Goal: Task Accomplishment & Management: Complete application form

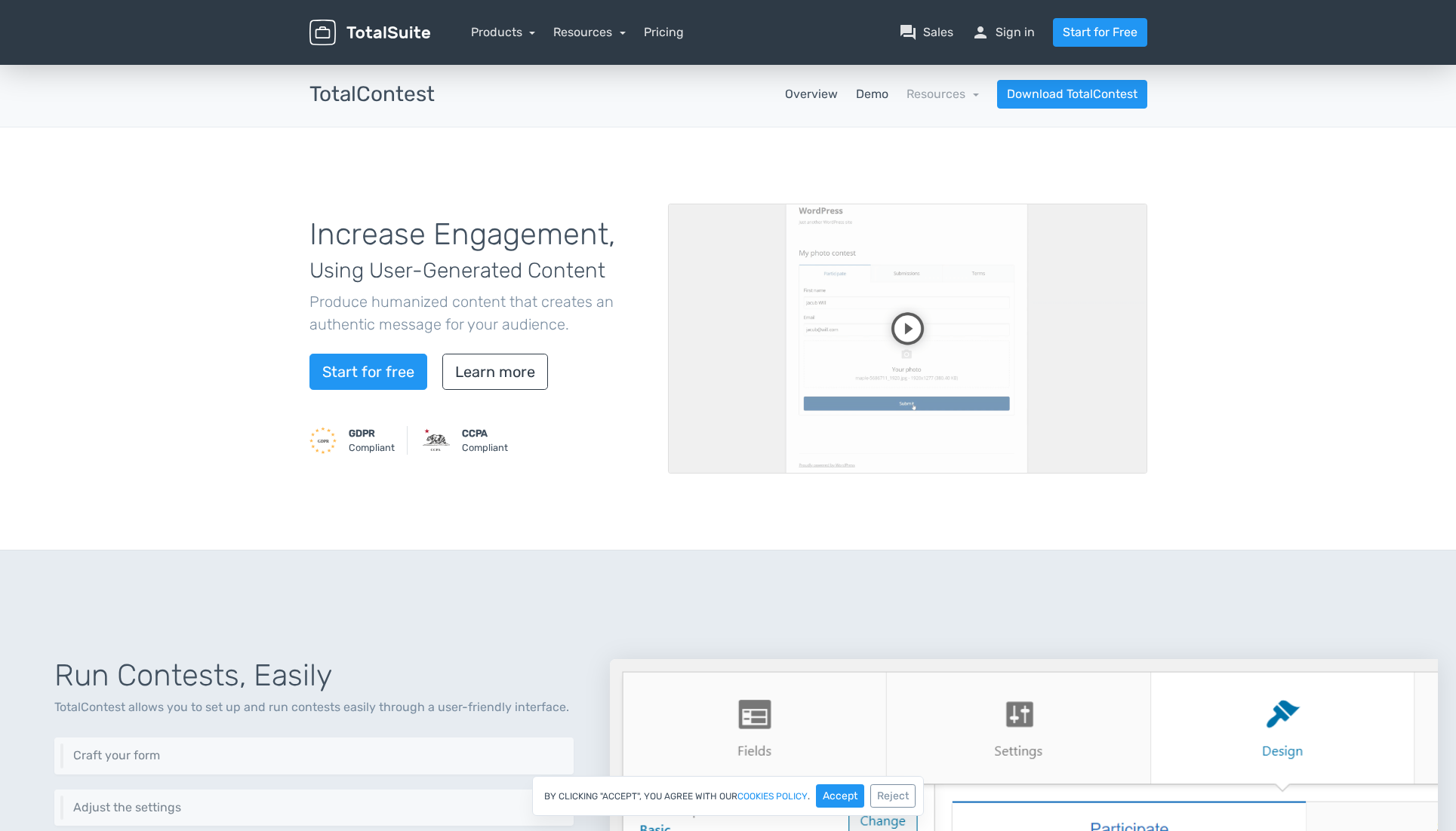
drag, startPoint x: 846, startPoint y: 98, endPoint x: 862, endPoint y: 98, distance: 16.0
click at [849, 98] on nav "Overview Demo Resources school Documentation article Changelog Download TotalCo…" at bounding box center [802, 94] width 713 height 29
click at [868, 97] on link "Demo" at bounding box center [871, 94] width 32 height 18
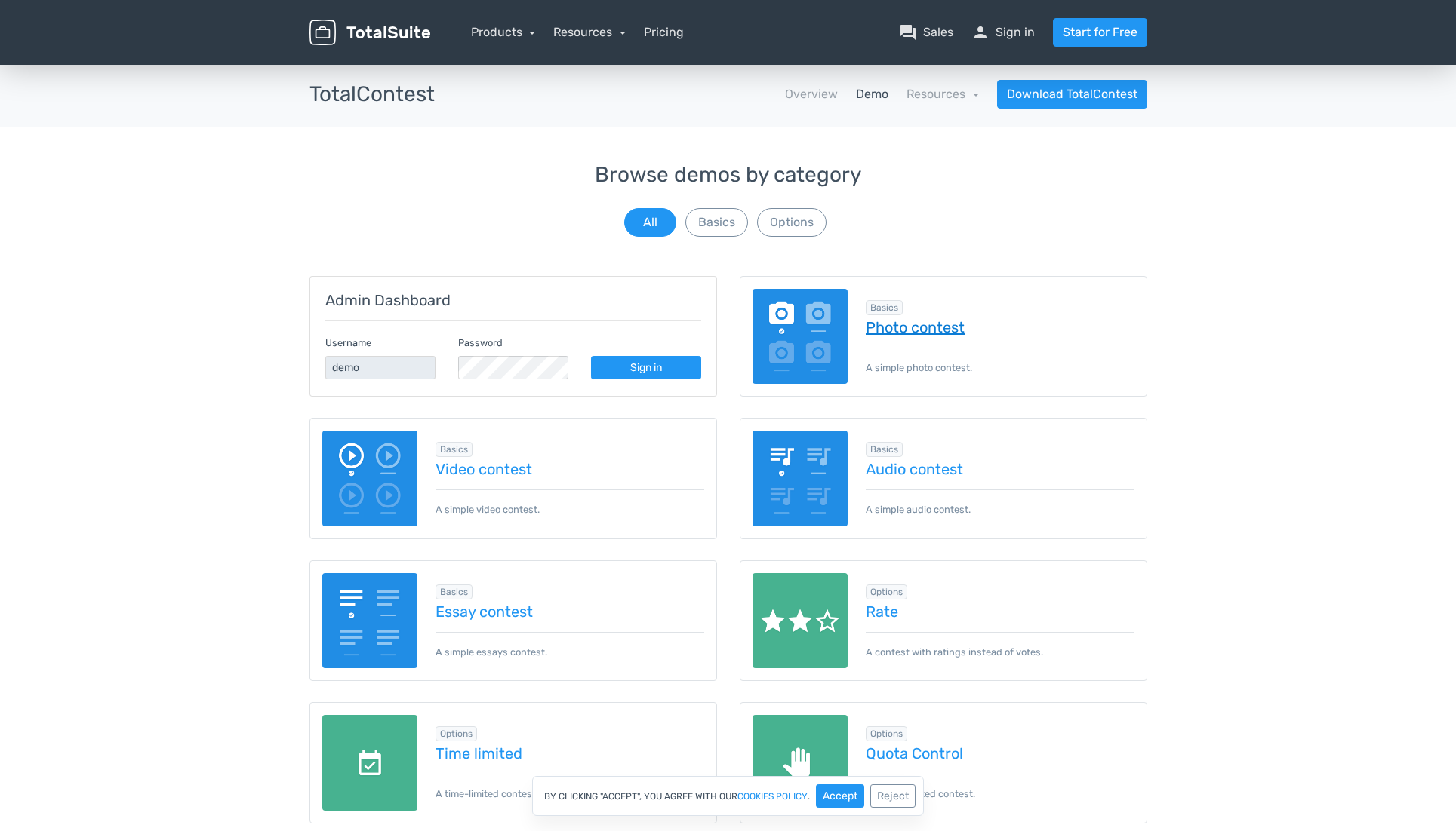
click at [893, 329] on link "Photo contest" at bounding box center [999, 327] width 268 height 17
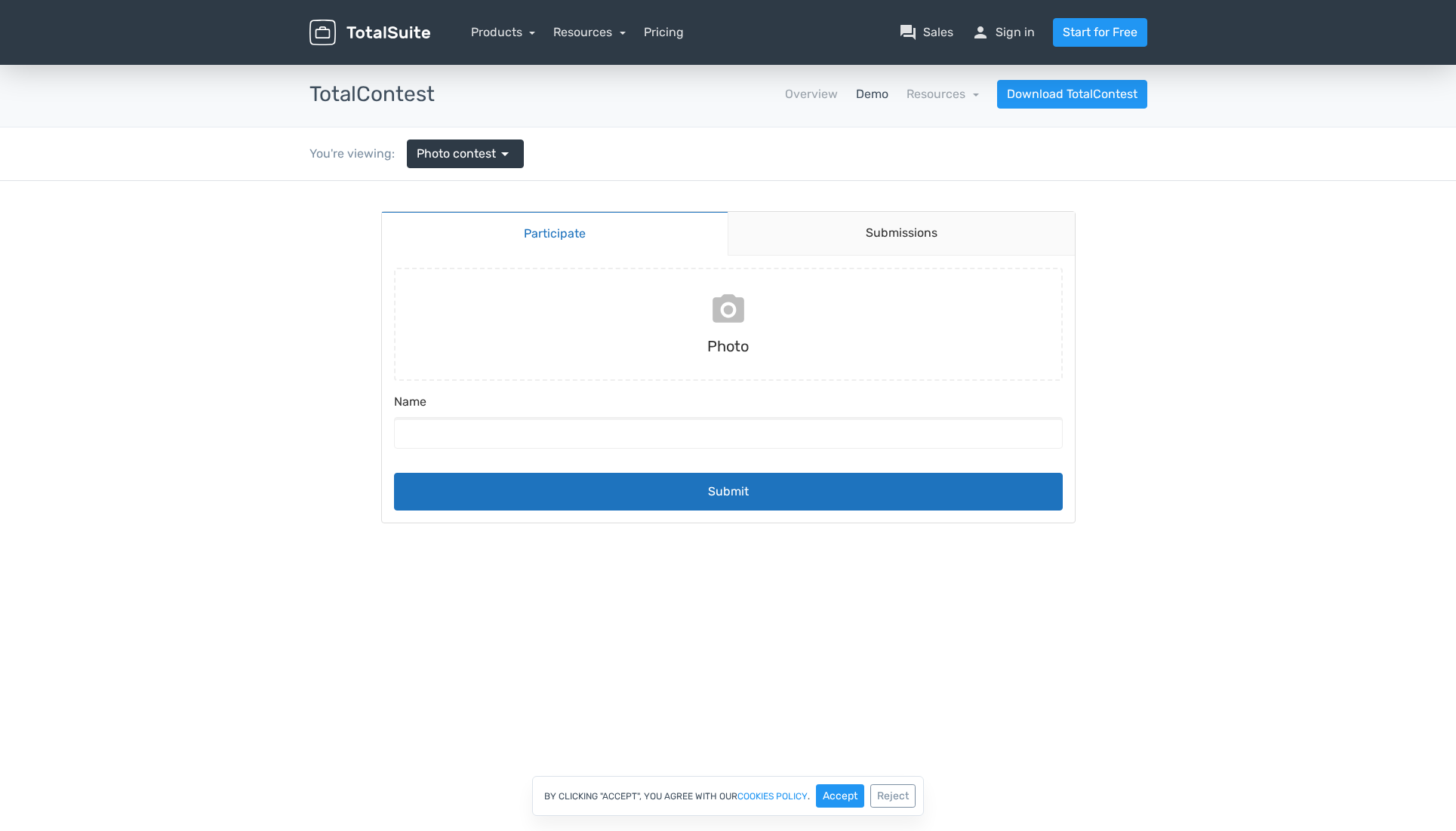
click at [714, 330] on input "file" at bounding box center [728, 324] width 681 height 113
type input "C:\fakepath\tempImageHRcaEh.jpg"
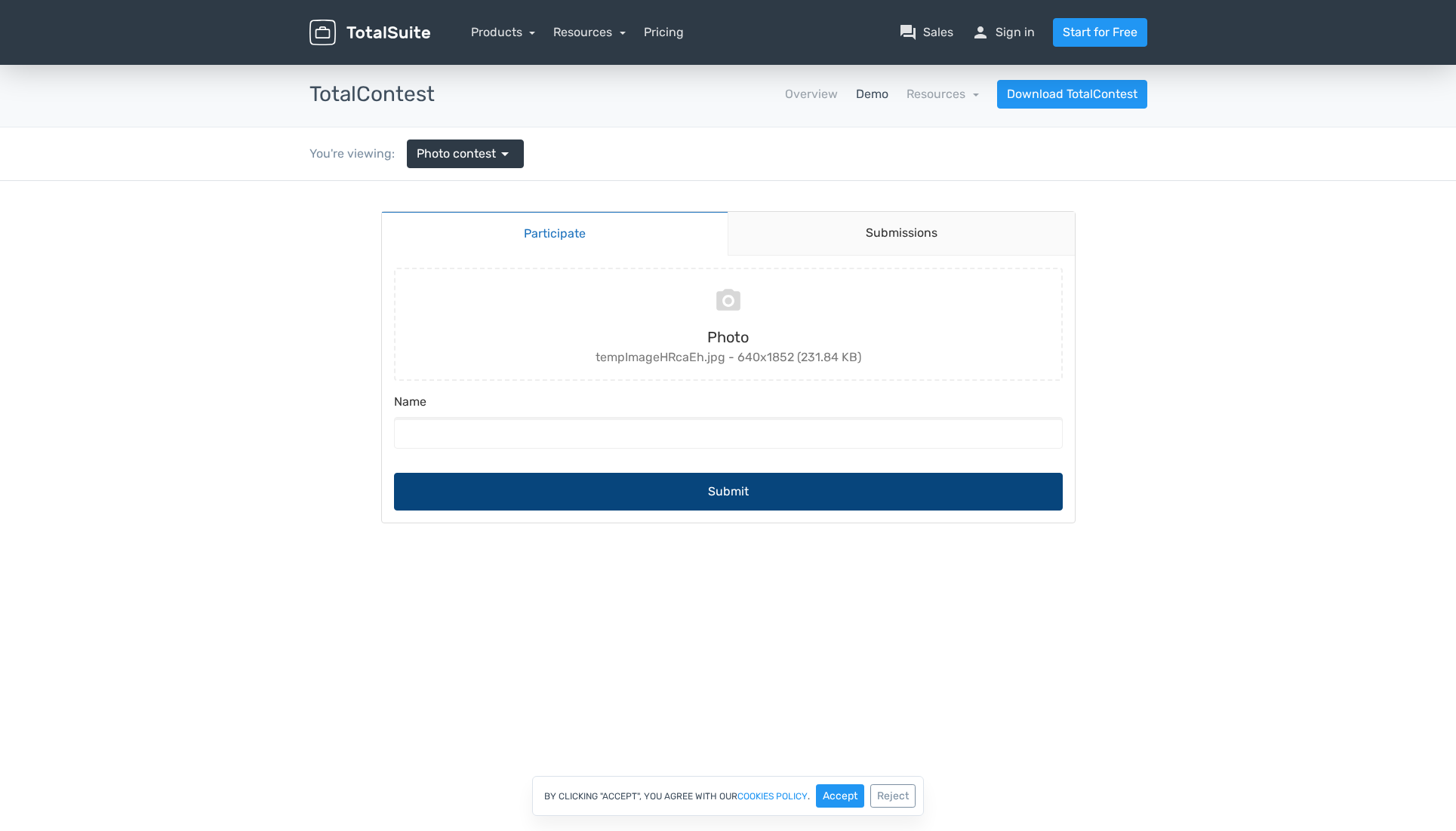
click at [775, 491] on button "Submit" at bounding box center [728, 491] width 668 height 37
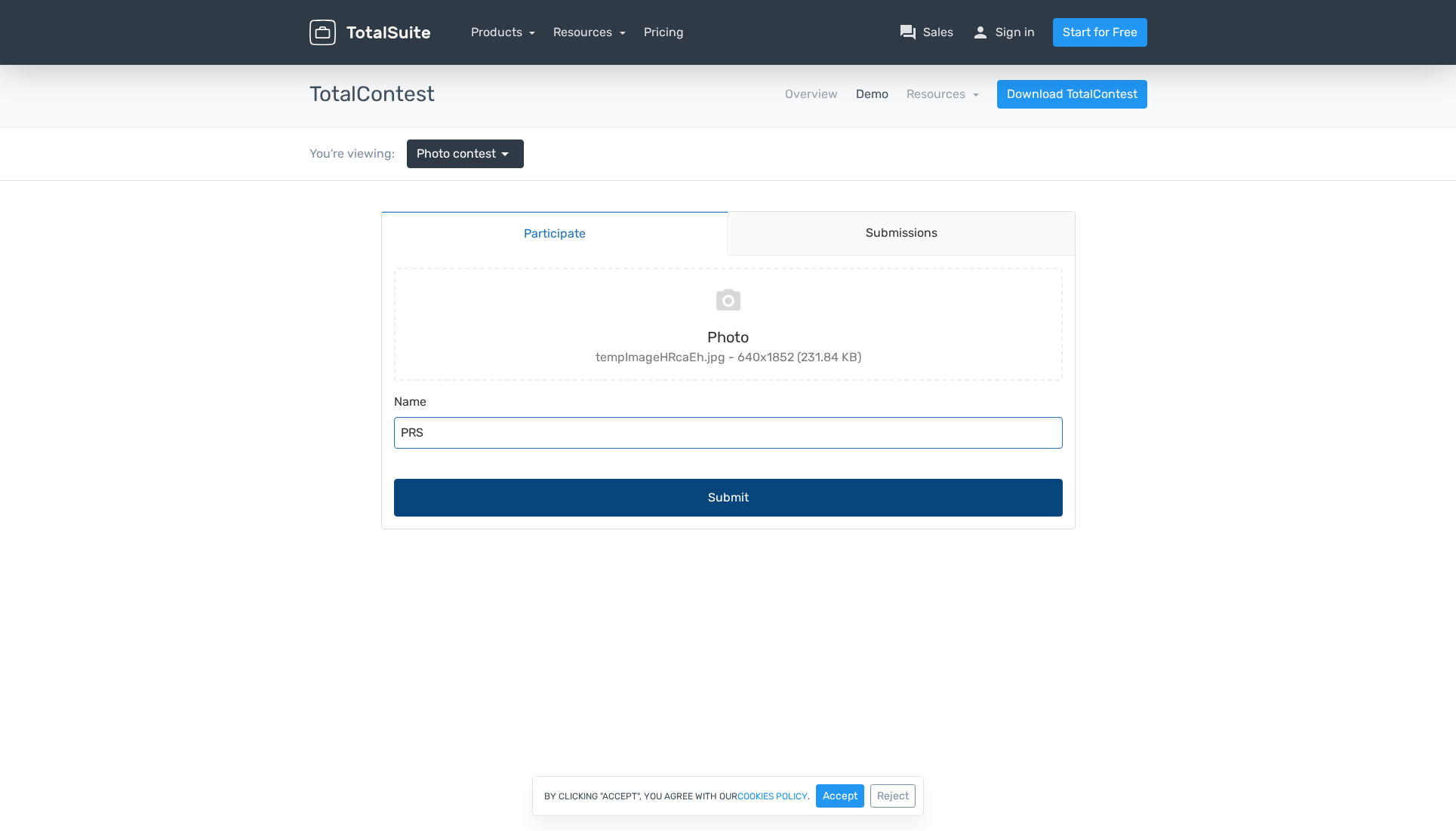
type input "PRS"
click at [732, 504] on button "Submit" at bounding box center [728, 497] width 668 height 37
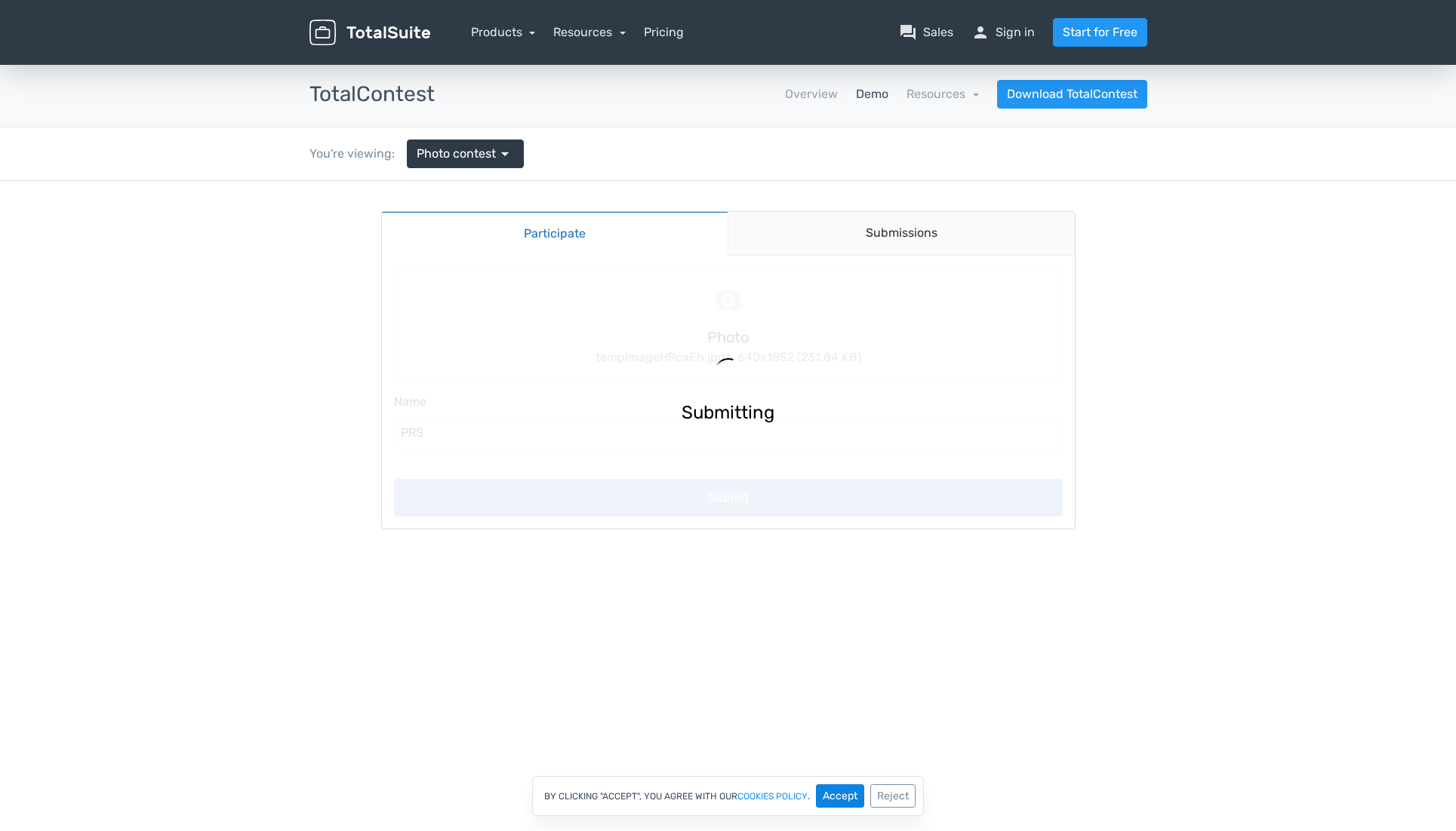
click at [842, 794] on button "Accept" at bounding box center [839, 796] width 48 height 24
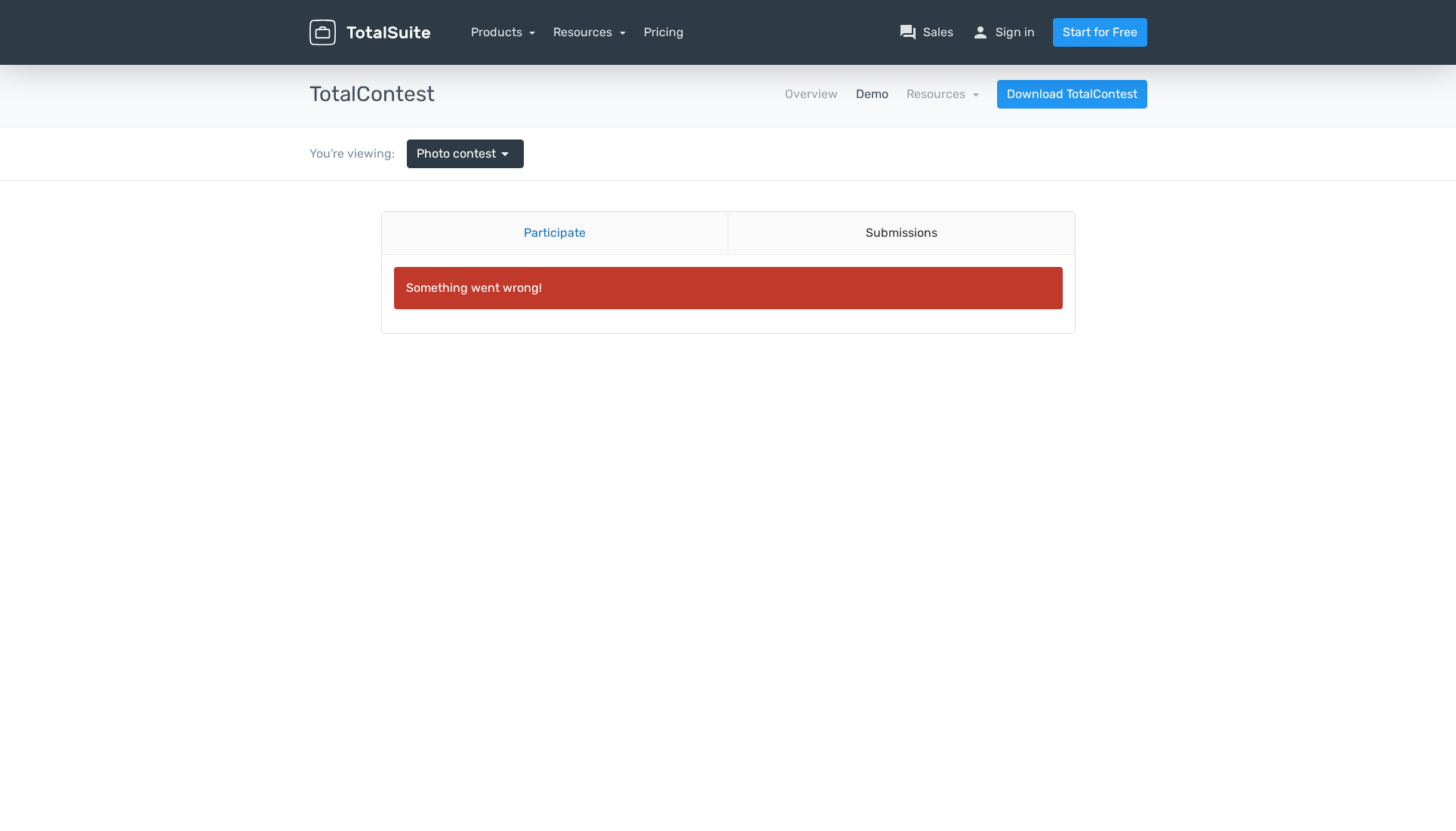
click at [541, 228] on link "Participate" at bounding box center [555, 233] width 347 height 43
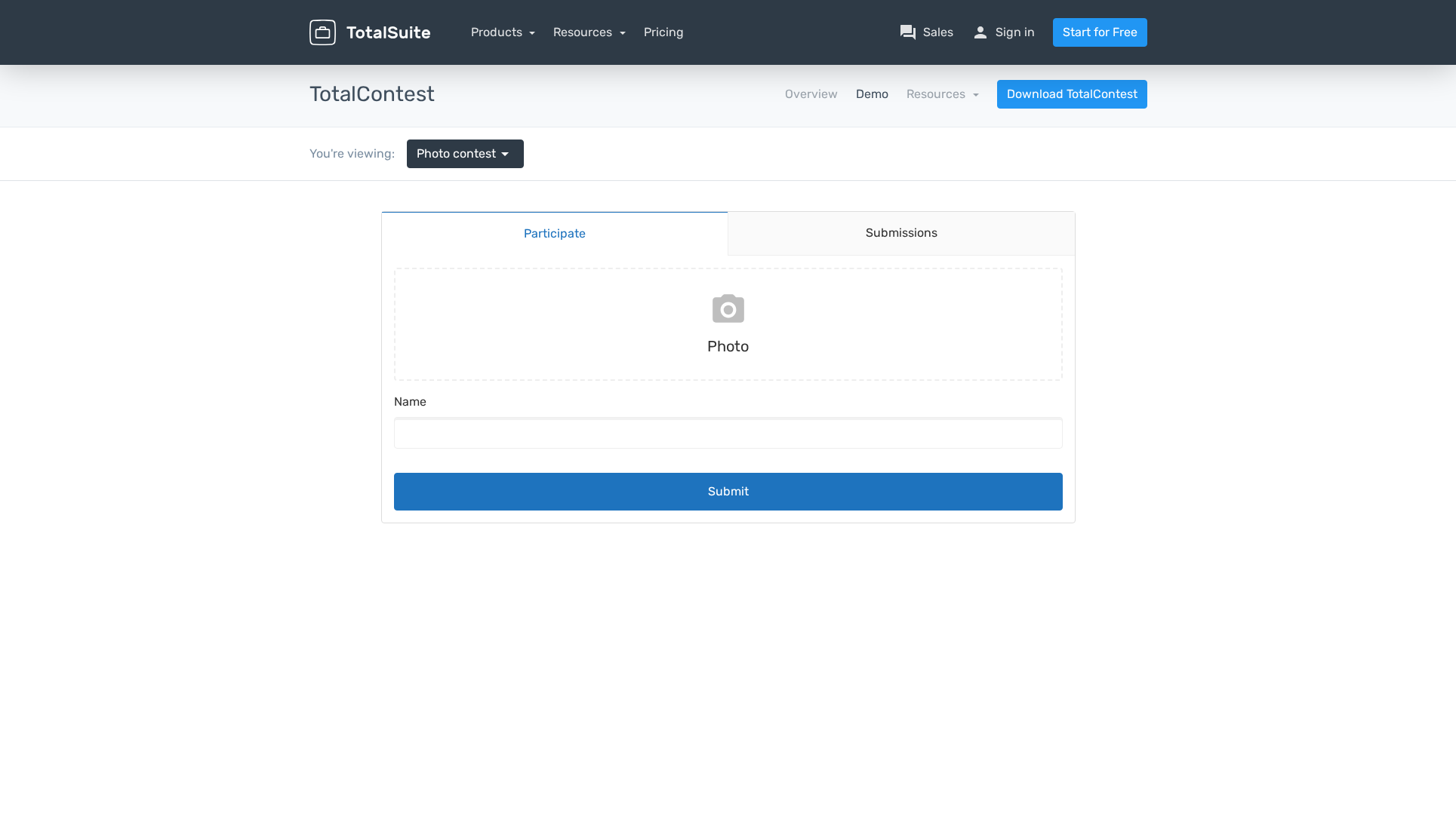
click at [716, 320] on input "file" at bounding box center [728, 324] width 681 height 113
type input "C:\fakepath\tempImagetMukoA.jpg"
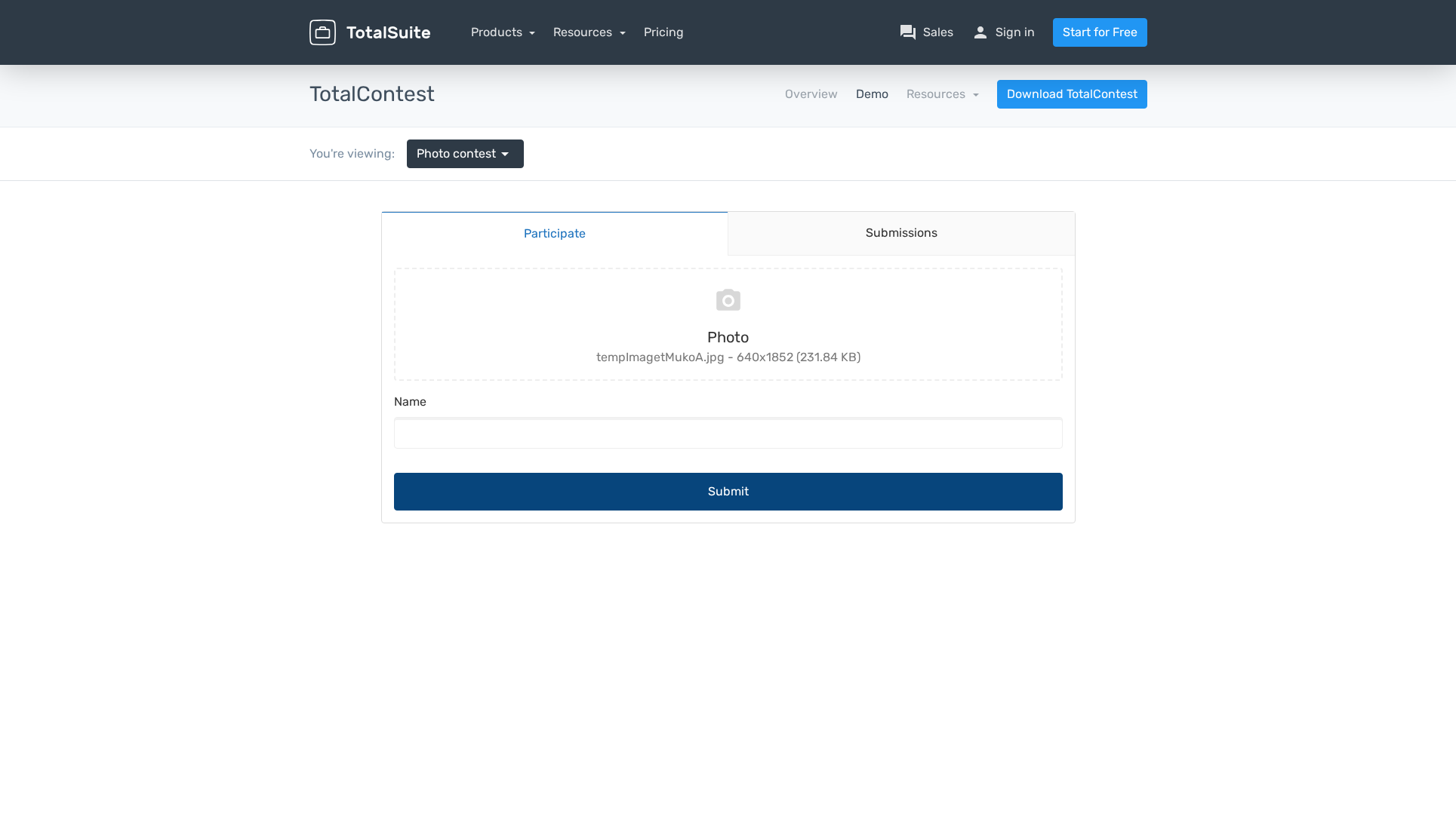
click at [831, 487] on button "Submit" at bounding box center [728, 491] width 668 height 37
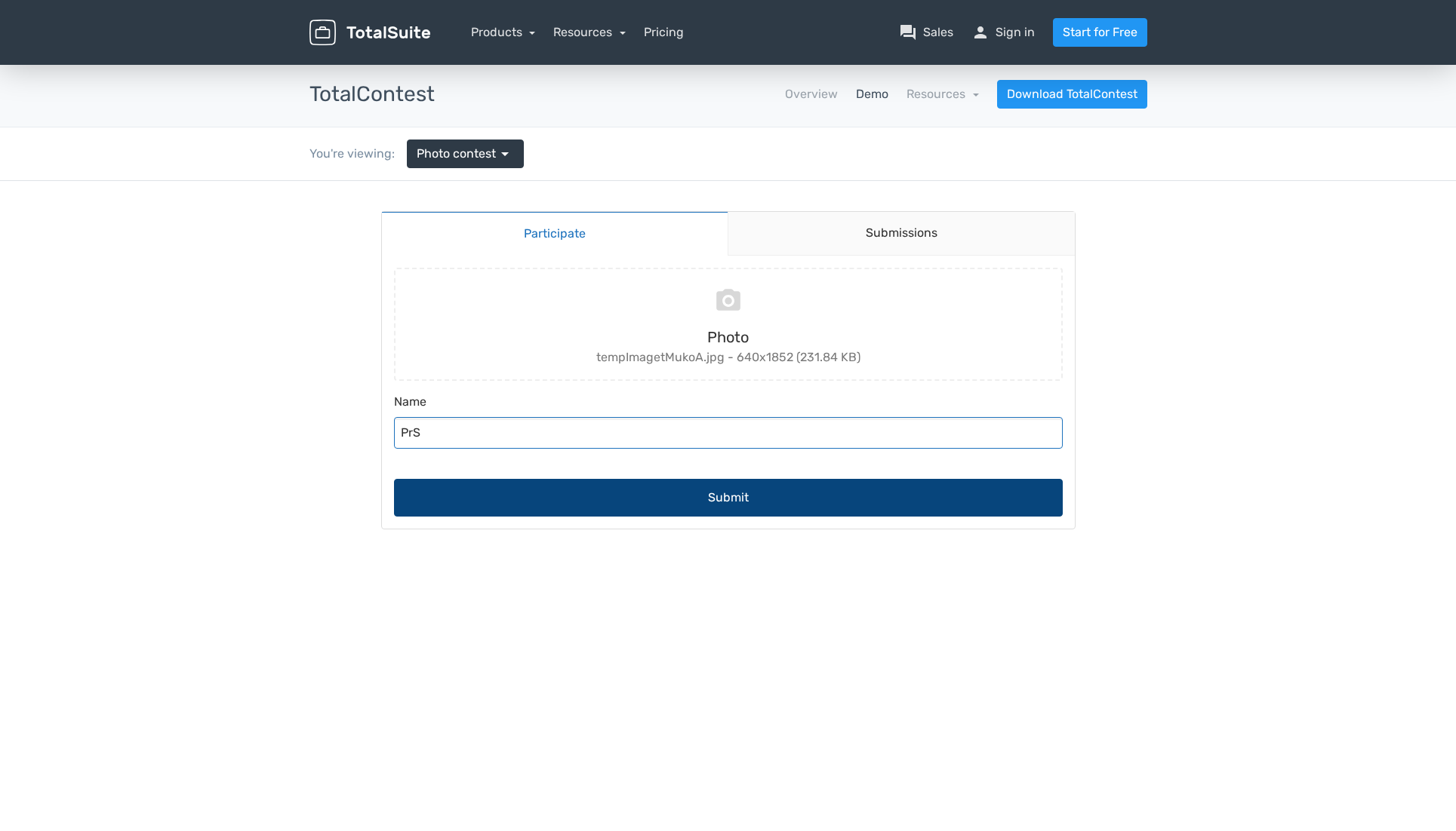
type input "PrS"
click at [782, 490] on button "Submit" at bounding box center [728, 497] width 668 height 37
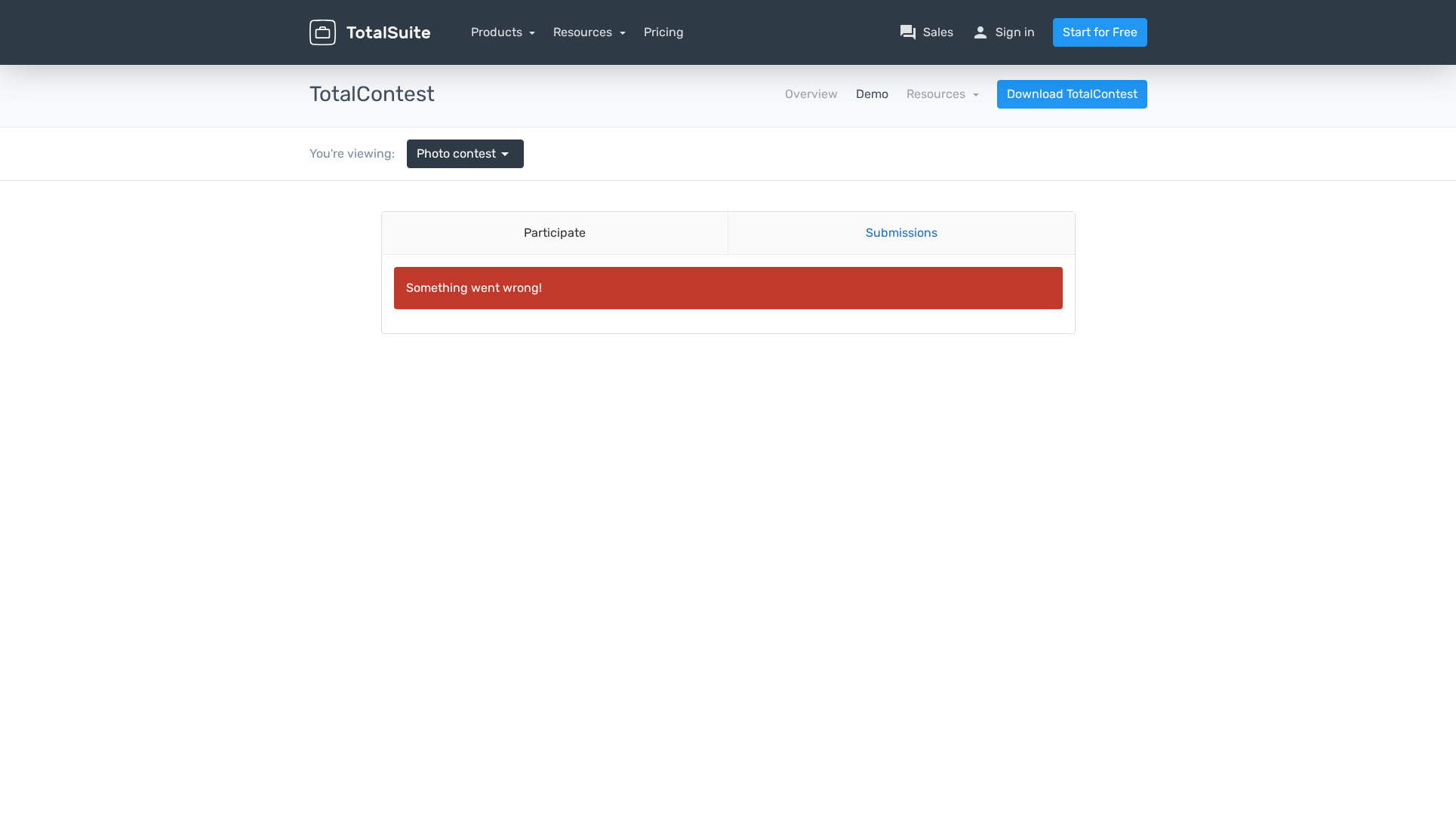
click at [895, 227] on link "Submissions" at bounding box center [901, 233] width 347 height 43
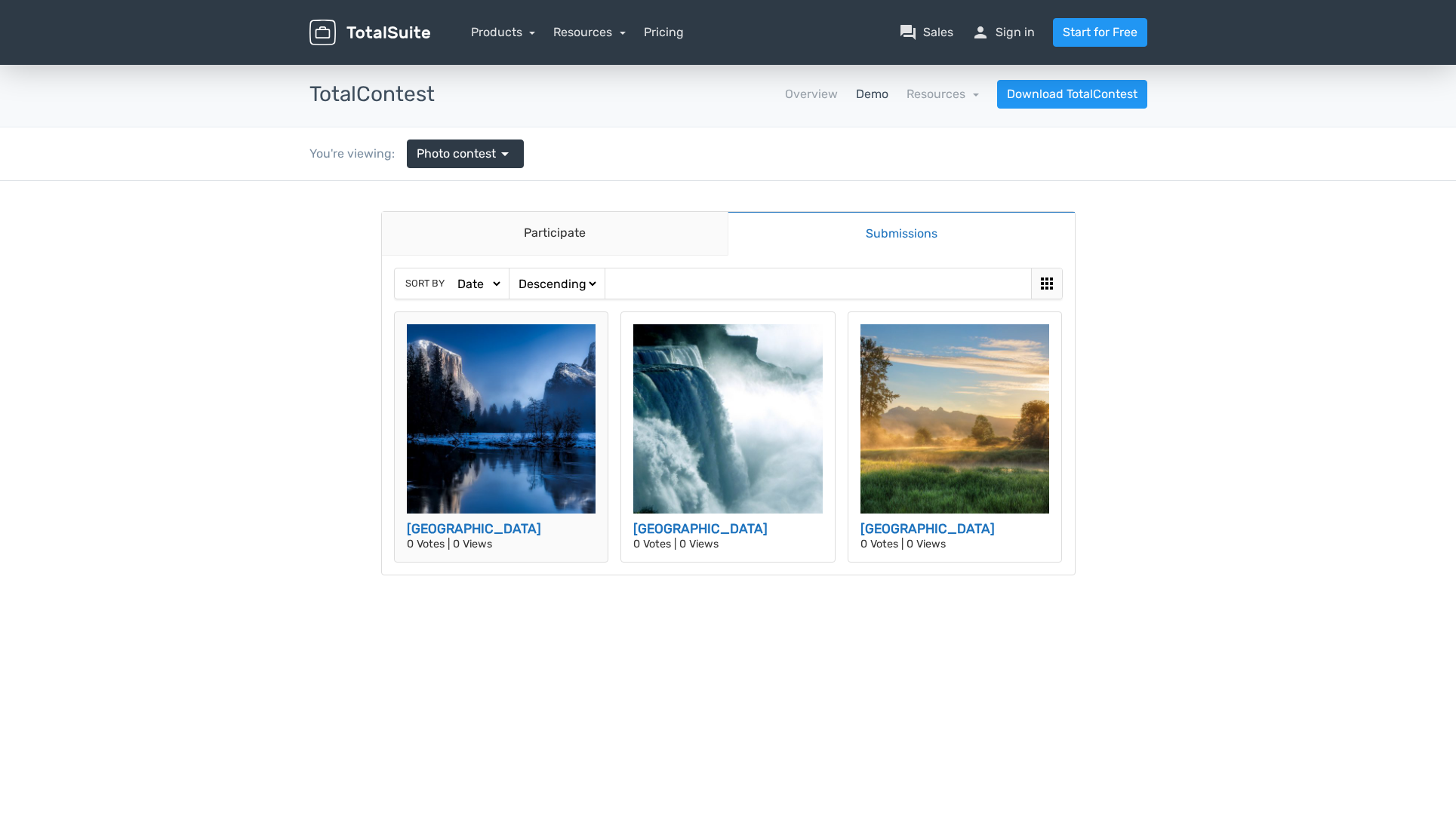
click at [500, 438] on img at bounding box center [501, 418] width 189 height 189
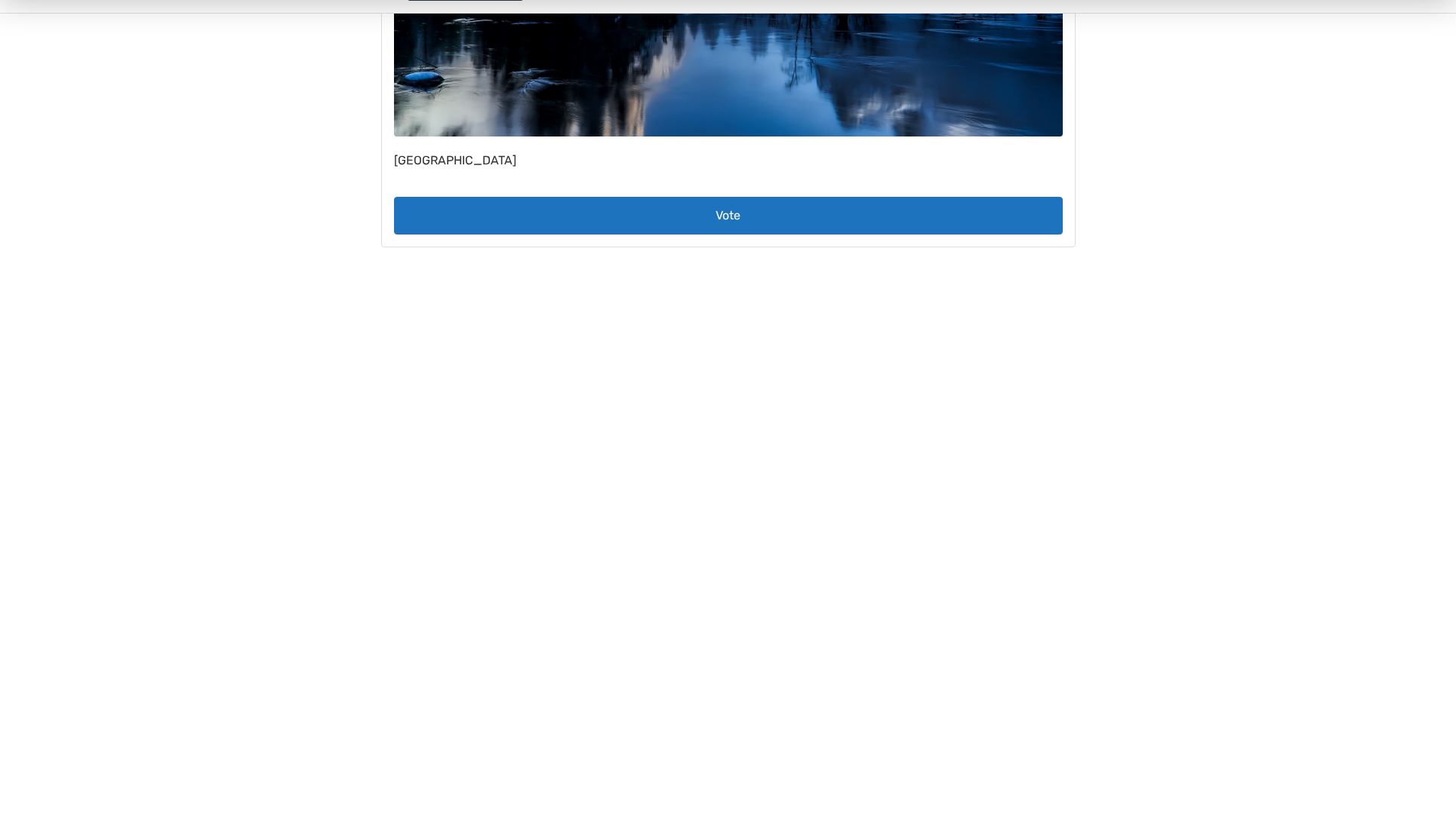
scroll to position [155, 0]
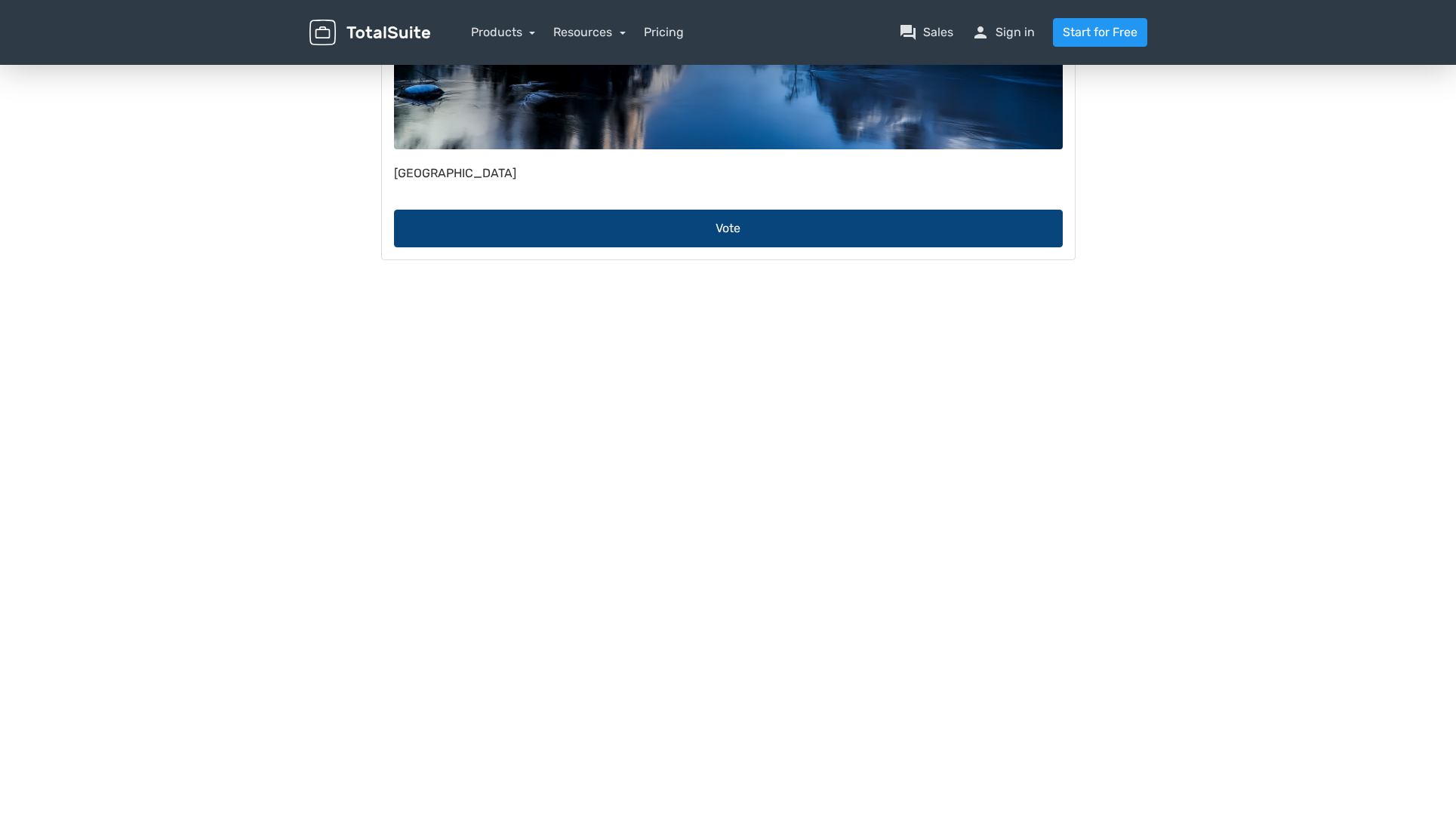
click at [733, 239] on button "Vote" at bounding box center [728, 228] width 668 height 37
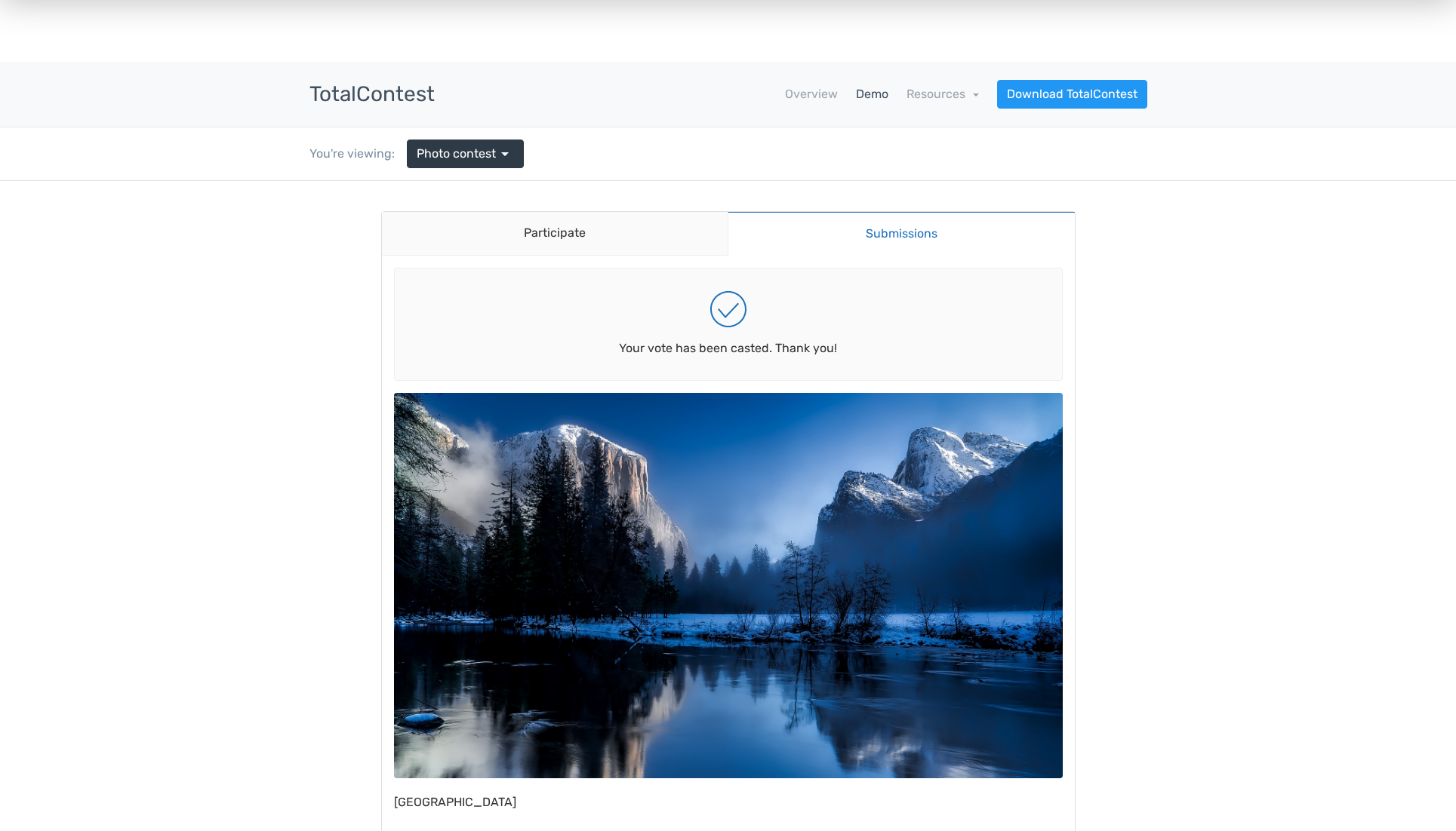
scroll to position [0, 0]
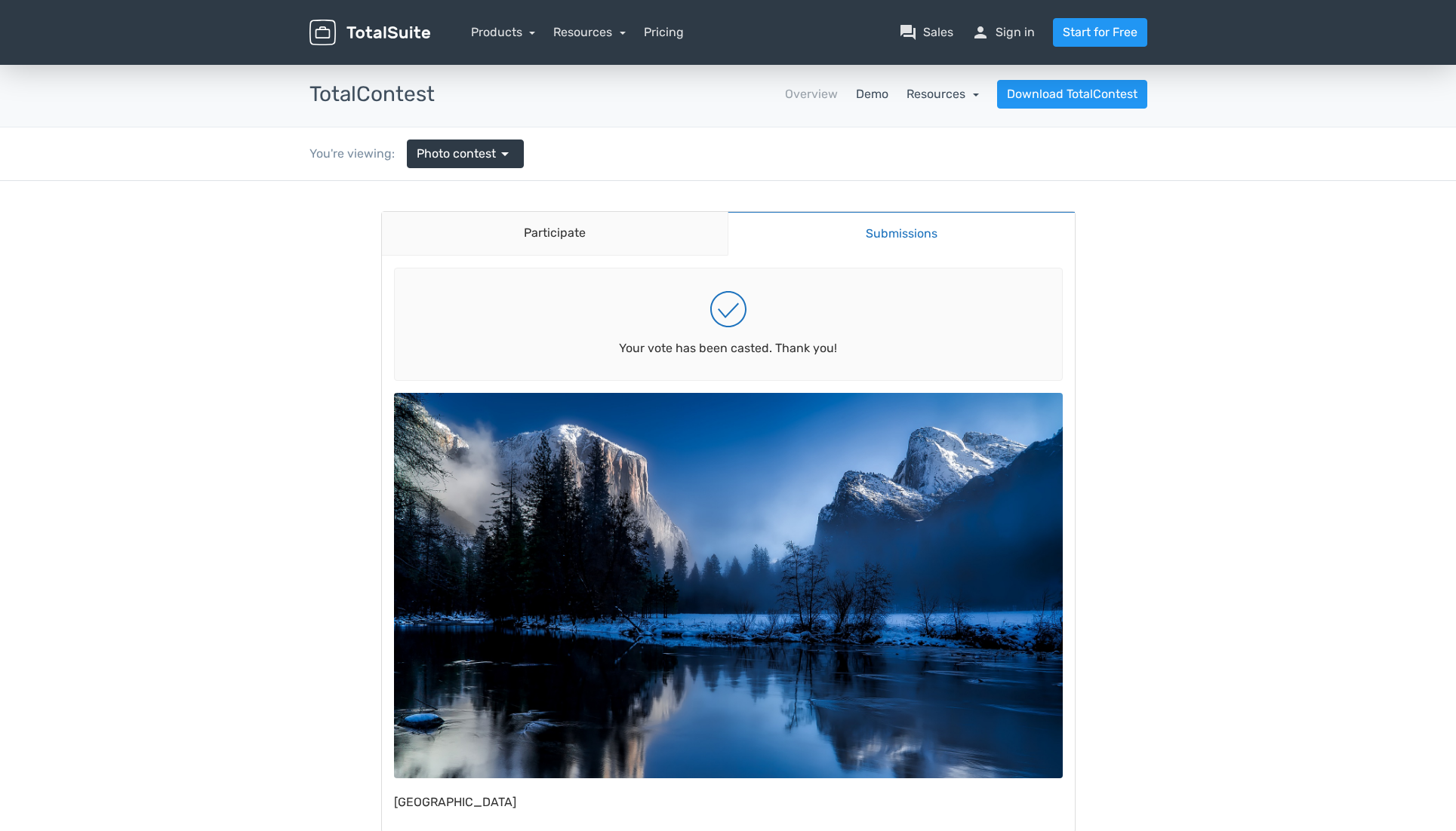
click at [940, 94] on link "Resources" at bounding box center [942, 94] width 72 height 14
click at [803, 89] on link "Overview" at bounding box center [811, 94] width 53 height 18
